Goal: Transaction & Acquisition: Purchase product/service

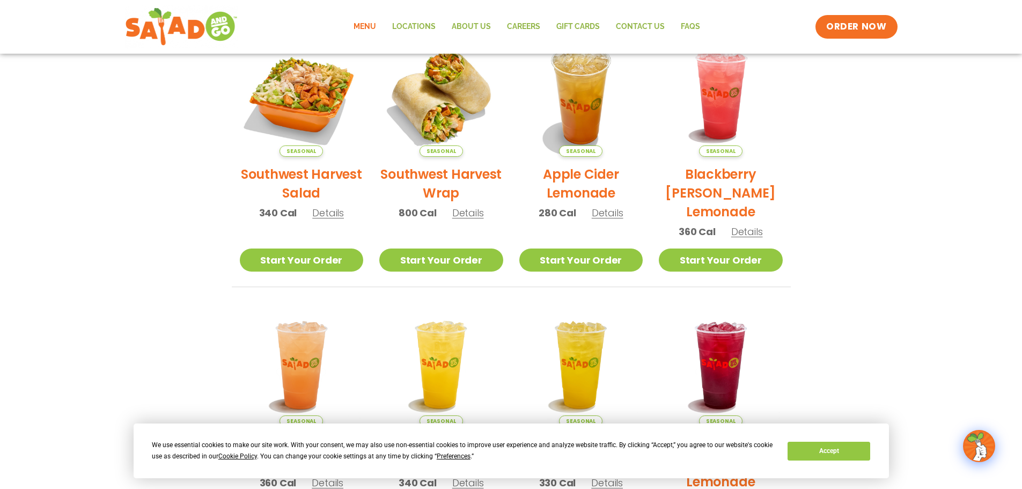
scroll to position [253, 0]
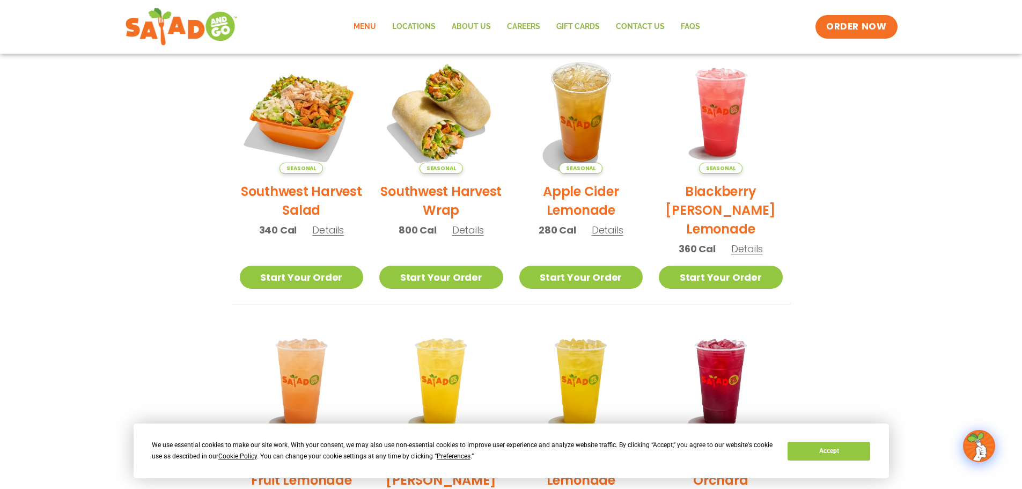
click at [371, 21] on link "Menu" at bounding box center [364, 26] width 39 height 25
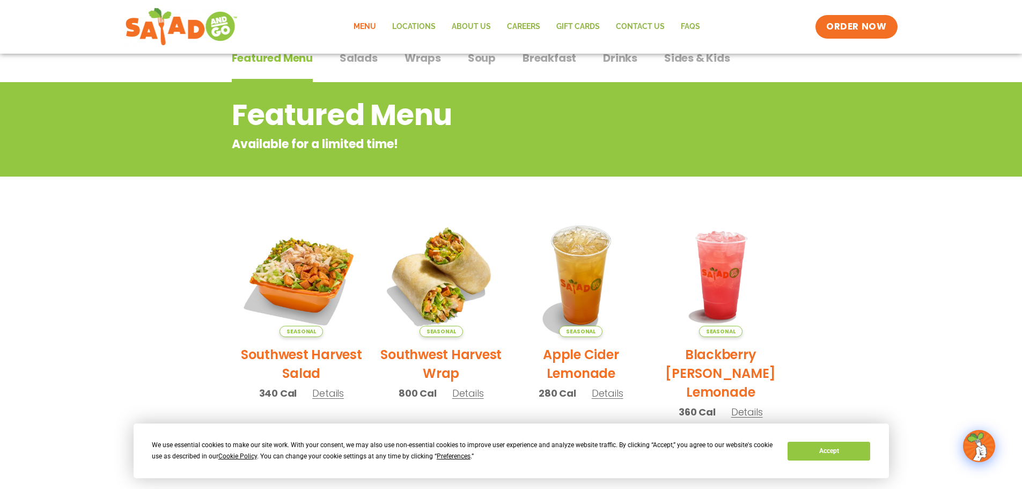
scroll to position [39, 0]
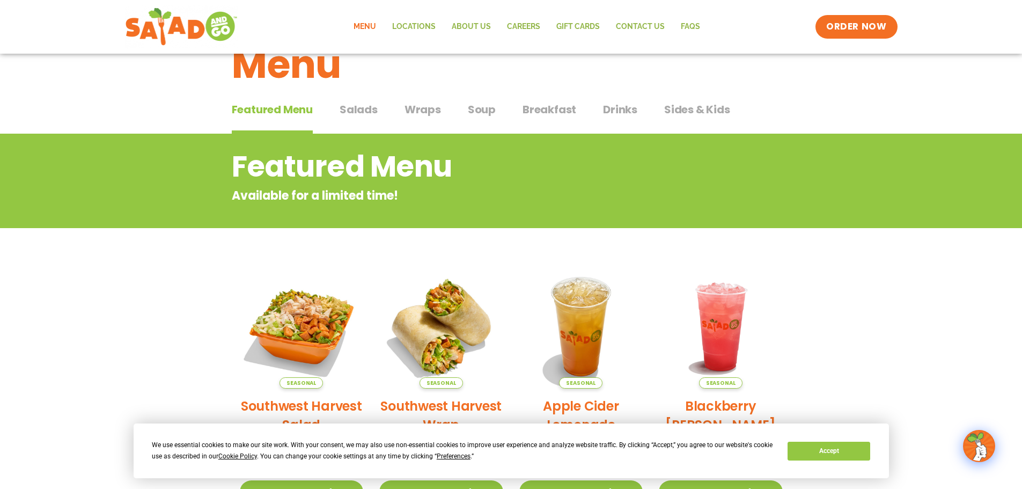
click at [363, 112] on span "Salads" at bounding box center [359, 109] width 38 height 16
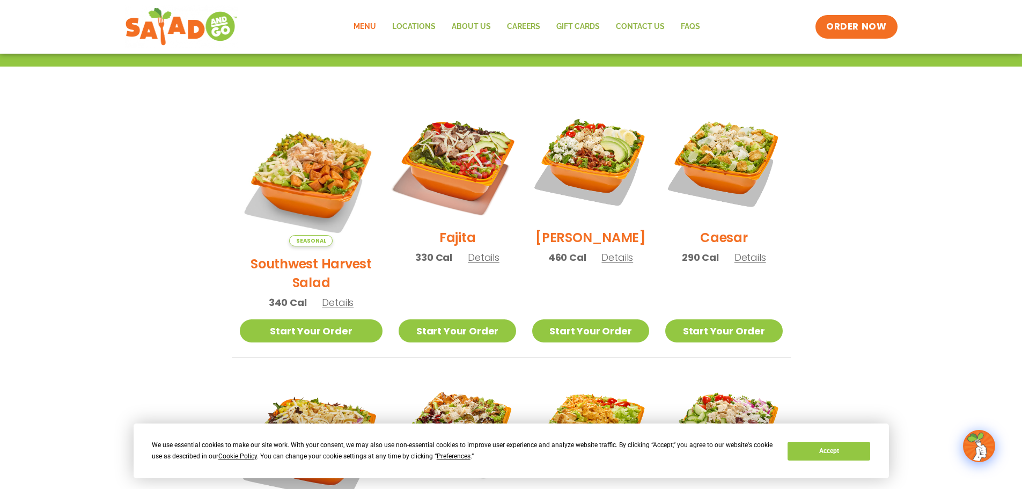
scroll to position [307, 0]
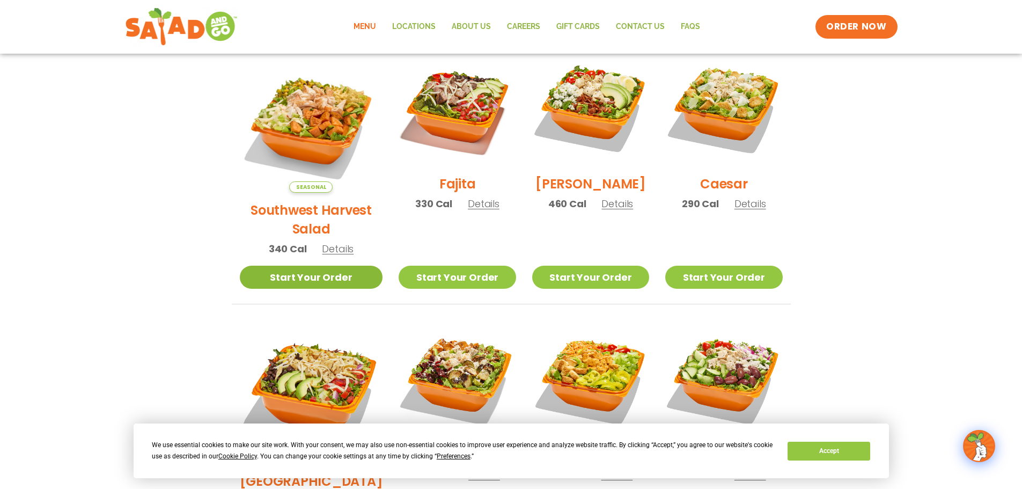
click at [304, 266] on link "Start Your Order" at bounding box center [311, 277] width 143 height 23
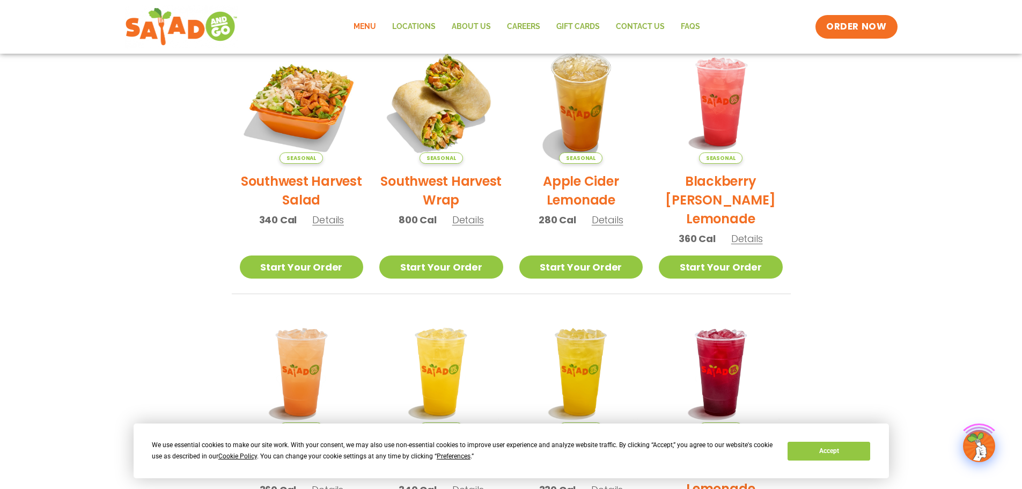
scroll to position [268, 0]
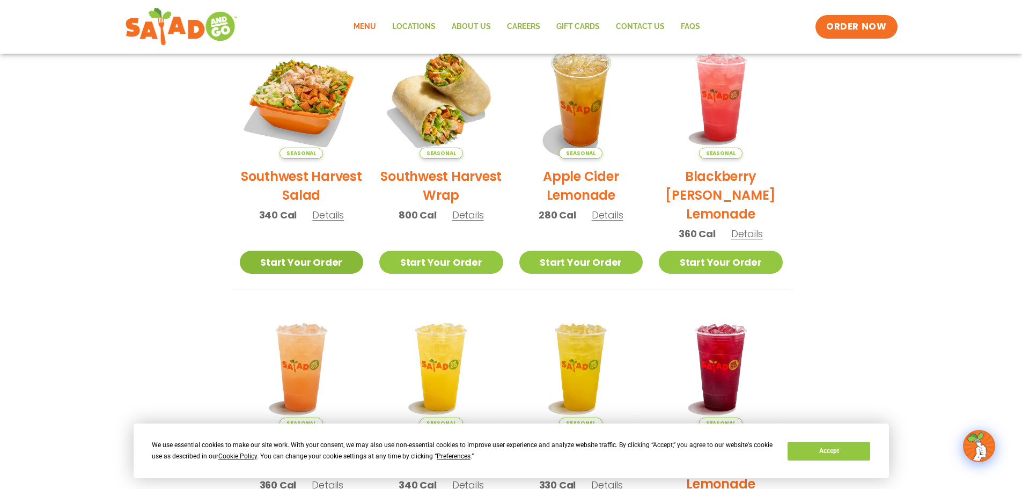
click at [284, 266] on link "Start Your Order" at bounding box center [302, 262] width 124 height 23
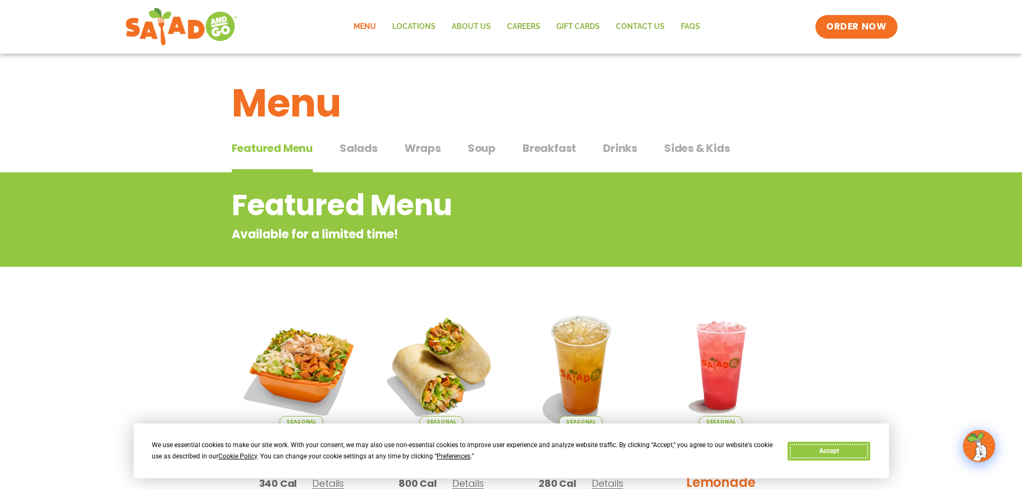
click at [810, 450] on button "Accept" at bounding box center [829, 451] width 83 height 19
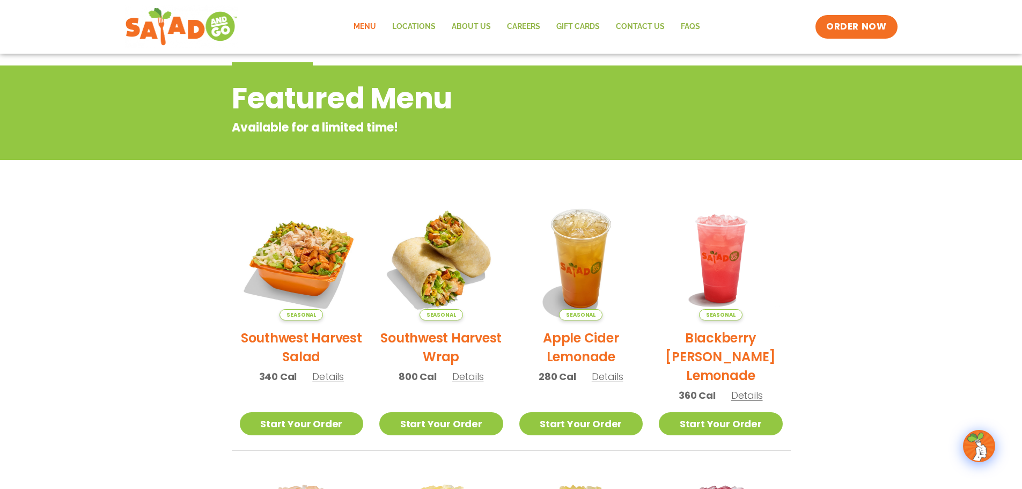
scroll to position [107, 0]
click at [307, 425] on link "Start Your Order" at bounding box center [302, 422] width 124 height 23
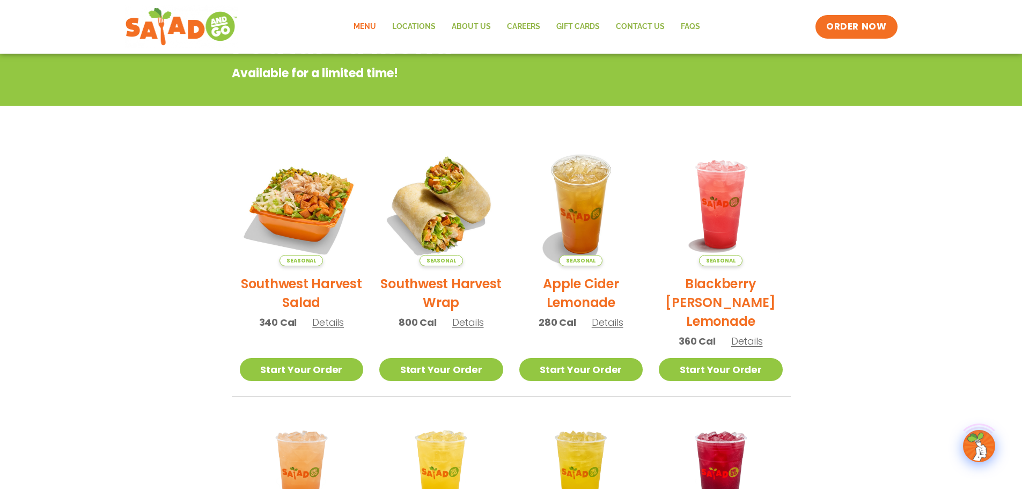
scroll to position [215, 0]
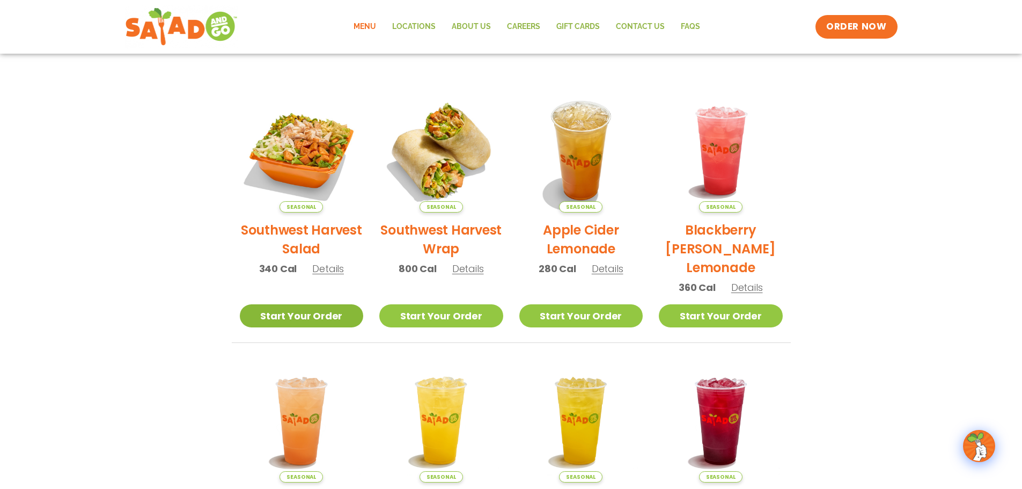
click at [313, 319] on link "Start Your Order" at bounding box center [302, 315] width 124 height 23
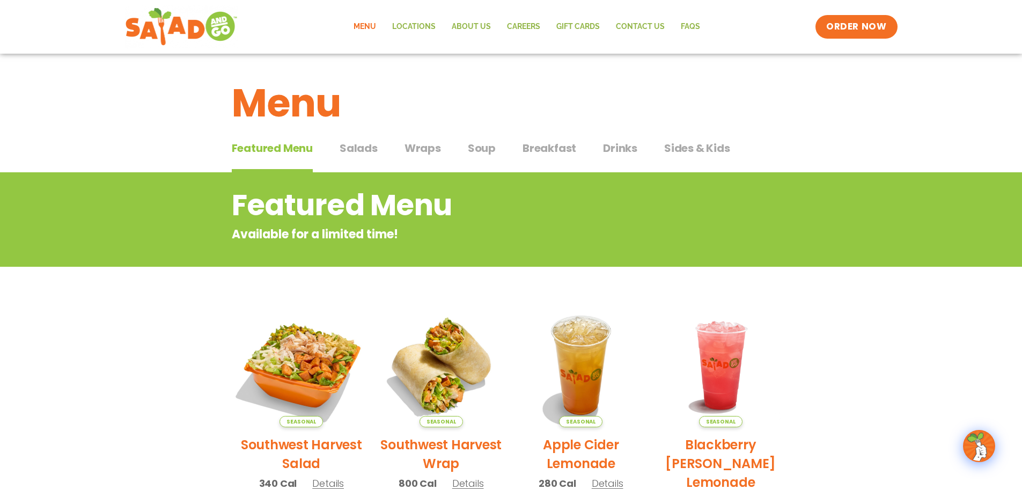
scroll to position [54, 0]
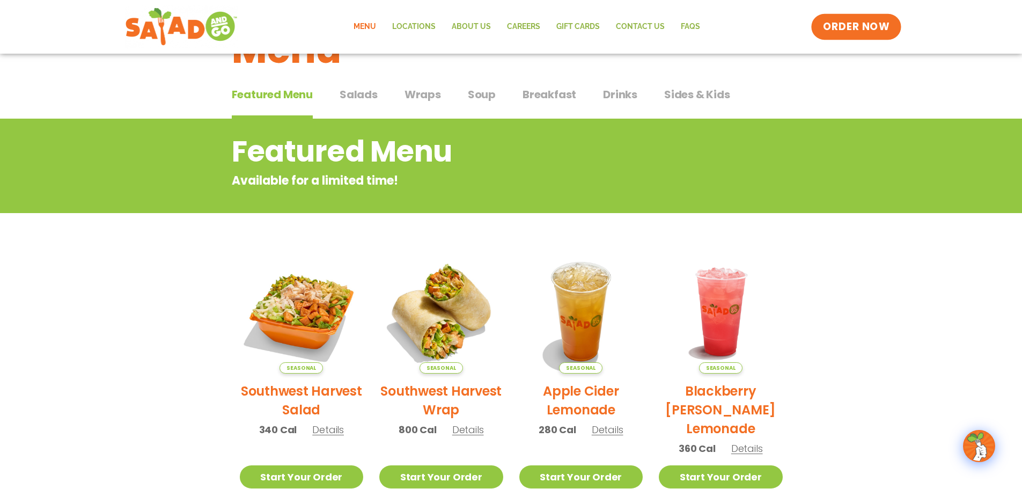
click at [841, 25] on span "ORDER NOW" at bounding box center [856, 27] width 67 height 14
